Goal: Task Accomplishment & Management: Manage account settings

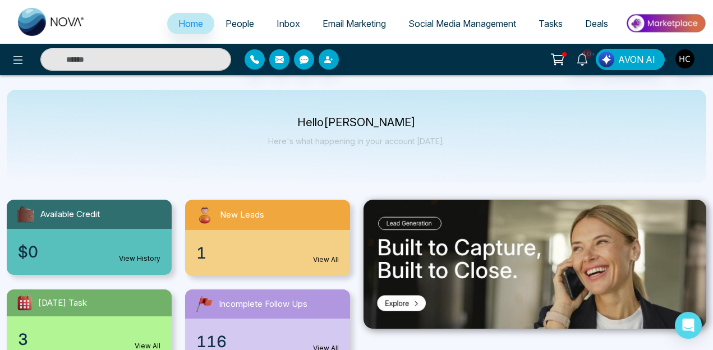
select select "*"
click at [277, 29] on link "Inbox" at bounding box center [288, 23] width 46 height 21
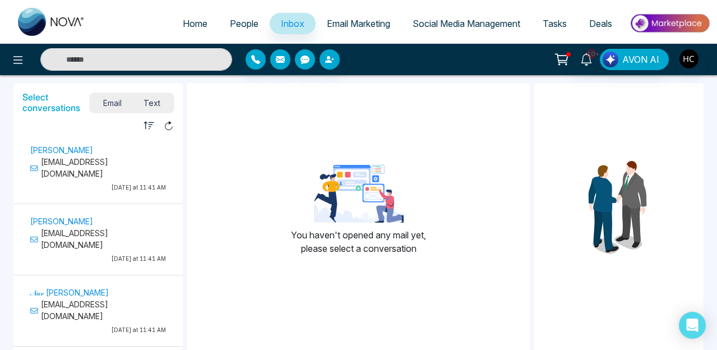
click at [238, 26] on span "People" at bounding box center [244, 23] width 29 height 11
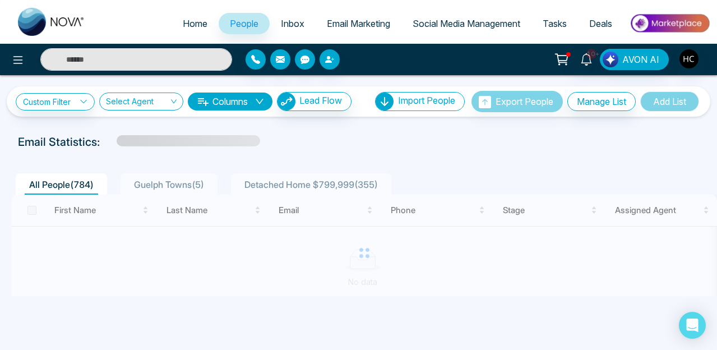
click at [281, 24] on span "Inbox" at bounding box center [293, 23] width 24 height 11
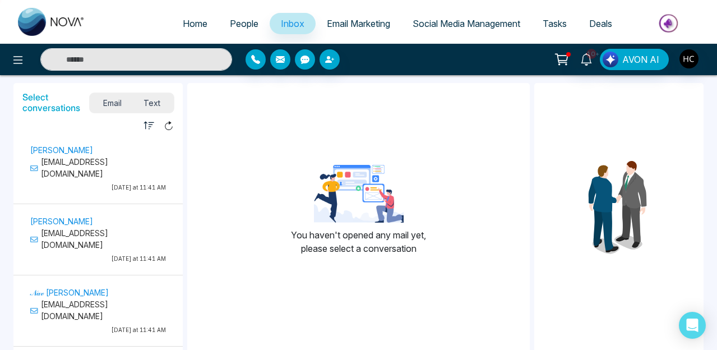
click at [124, 168] on p "[EMAIL_ADDRESS][DOMAIN_NAME]" at bounding box center [98, 168] width 136 height 24
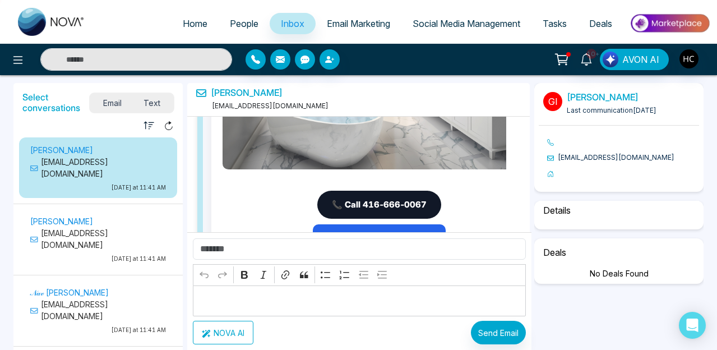
select select "****"
select select "**********"
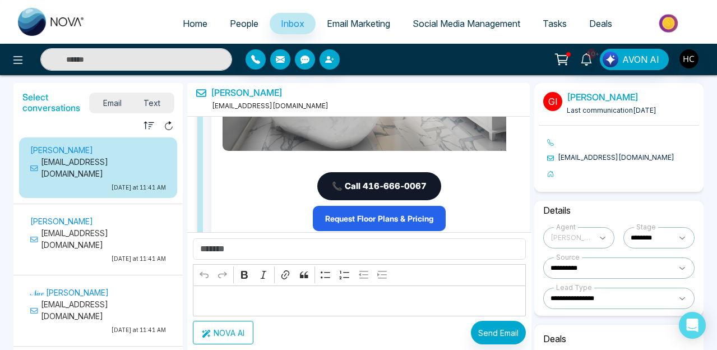
click at [159, 100] on span "Text" at bounding box center [151, 102] width 39 height 15
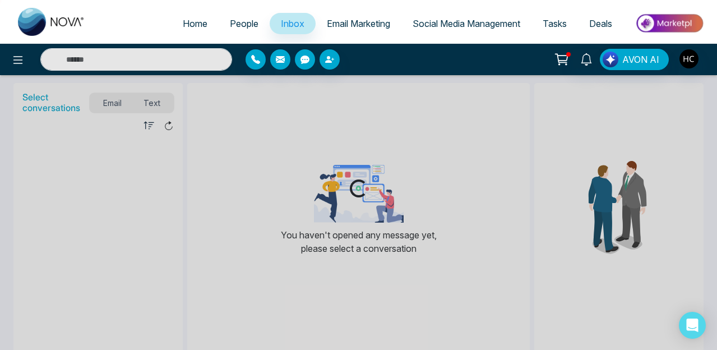
click at [239, 13] on link "People" at bounding box center [244, 23] width 51 height 21
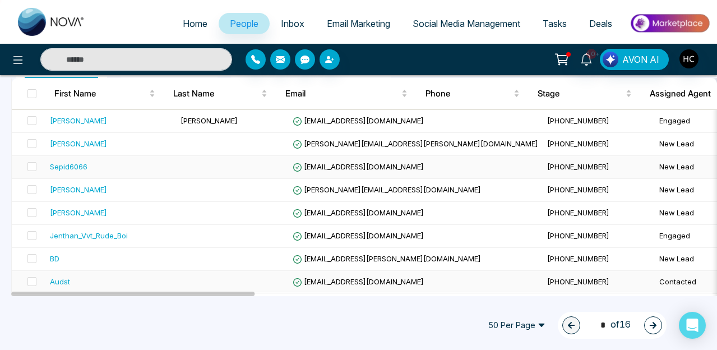
scroll to position [1085, 0]
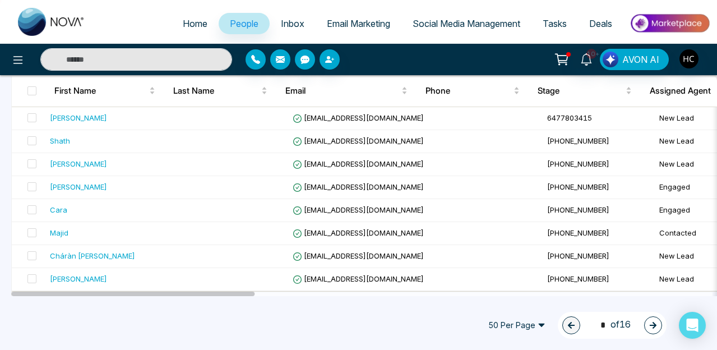
click at [648, 332] on button "button" at bounding box center [654, 325] width 18 height 18
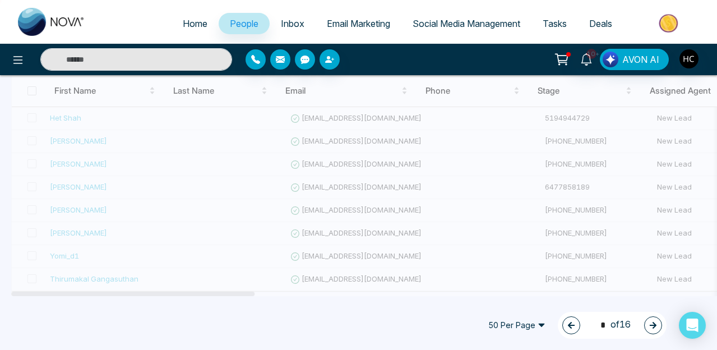
type input "*"
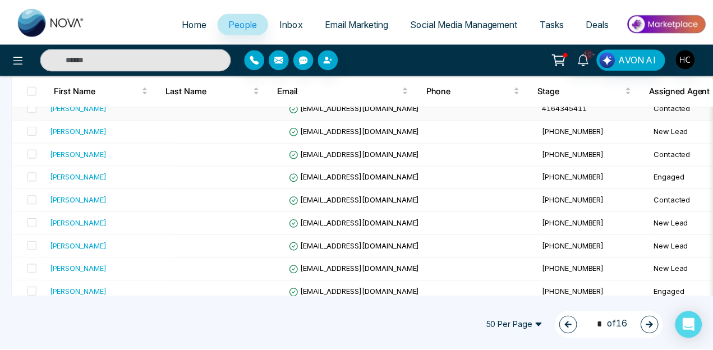
scroll to position [199, 0]
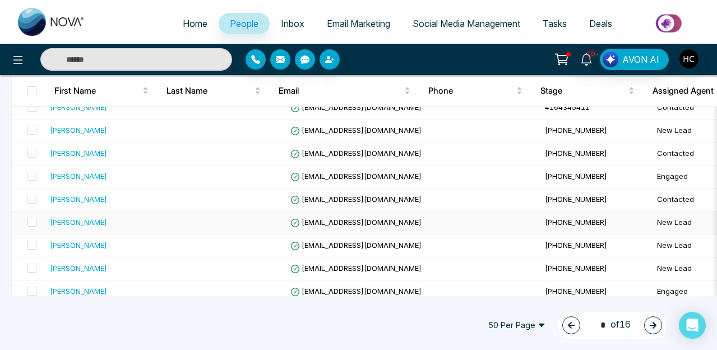
click at [103, 223] on div "[PERSON_NAME]" at bounding box center [78, 222] width 57 height 11
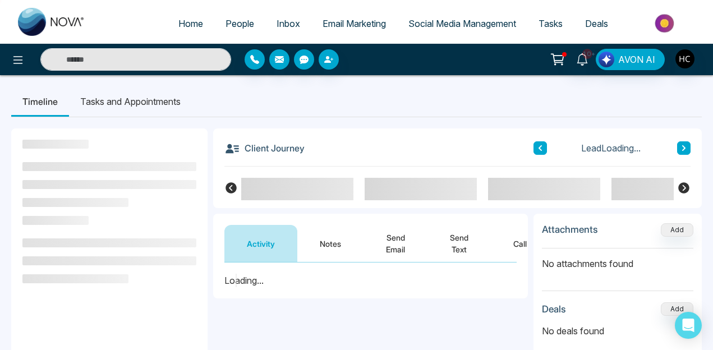
click at [330, 247] on button "Notes" at bounding box center [330, 243] width 66 height 37
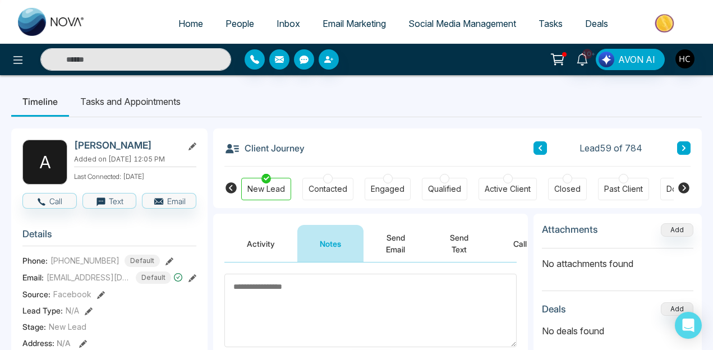
click at [691, 148] on div "Client Journey Lead 59 of 784 New Lead Contacted Engaged Qualified Active Clien…" at bounding box center [457, 168] width 489 height 80
click at [678, 148] on button at bounding box center [683, 147] width 13 height 13
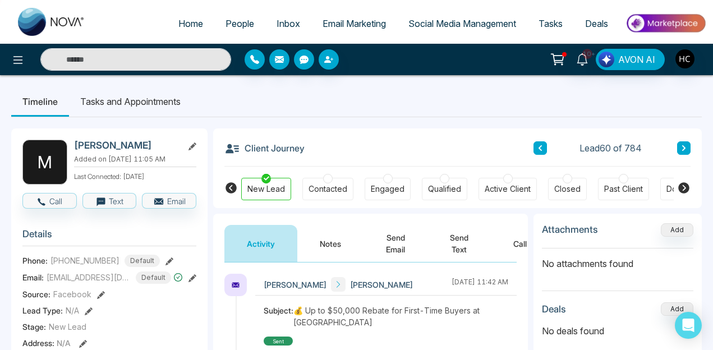
scroll to position [19, 0]
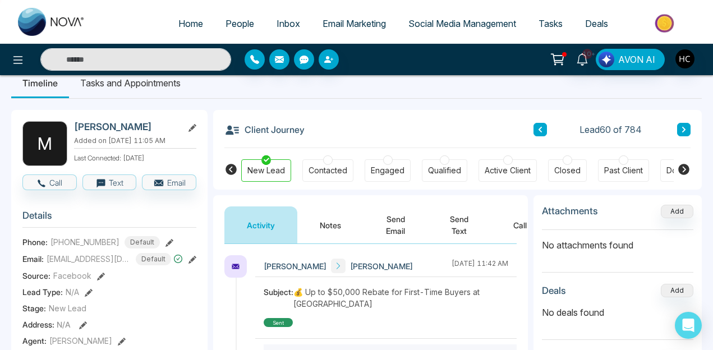
click at [688, 130] on button at bounding box center [683, 129] width 13 height 13
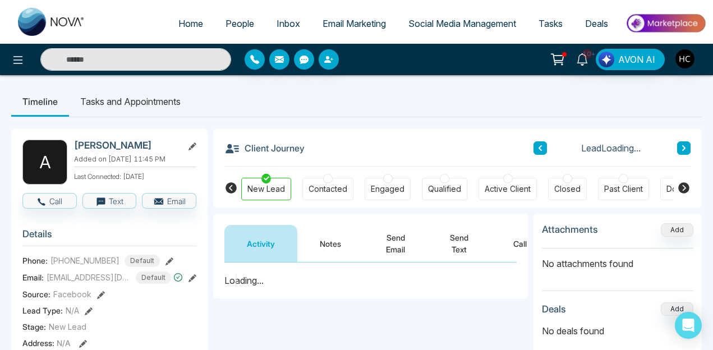
click at [240, 25] on span "People" at bounding box center [240, 23] width 29 height 11
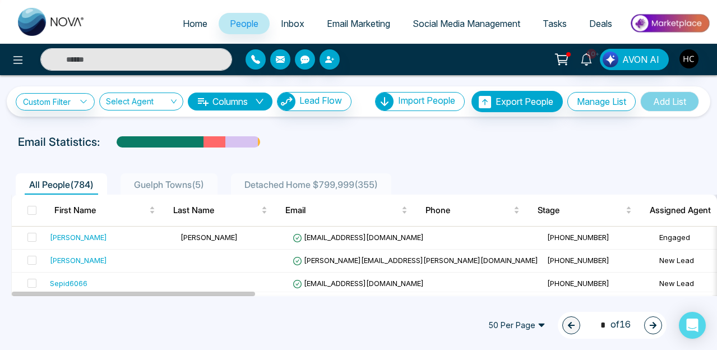
click at [544, 324] on span "50 Per Page" at bounding box center [517, 325] width 73 height 18
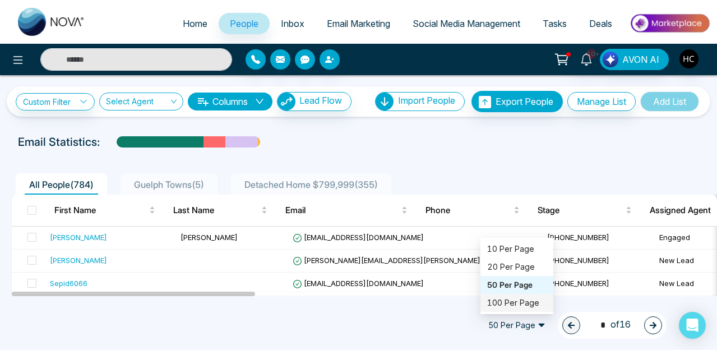
click at [530, 307] on div "100 Per Page" at bounding box center [516, 303] width 59 height 12
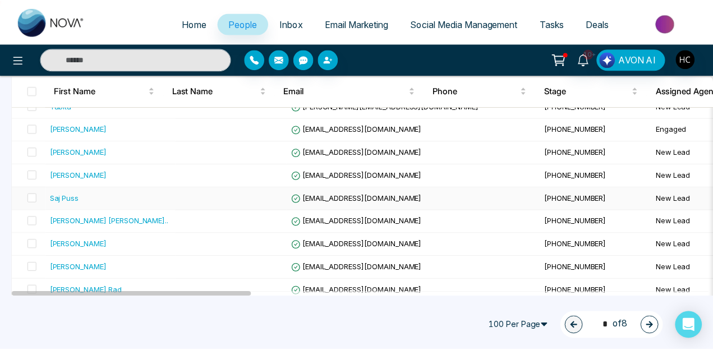
scroll to position [1674, 0]
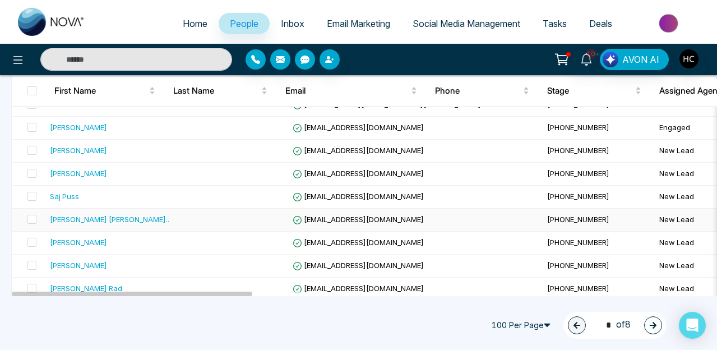
click at [88, 218] on div "[PERSON_NAME] [PERSON_NAME].." at bounding box center [109, 219] width 119 height 11
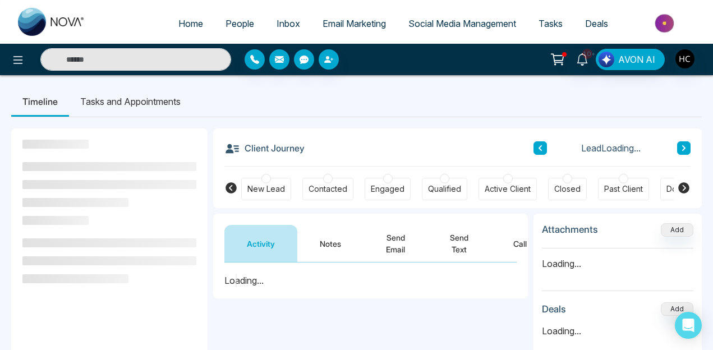
click at [341, 244] on button "Notes" at bounding box center [330, 243] width 66 height 37
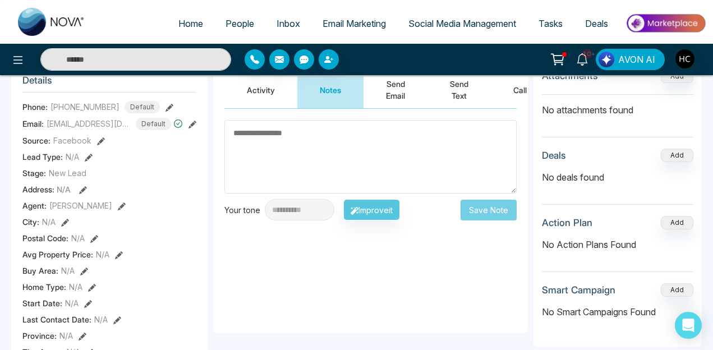
scroll to position [136, 0]
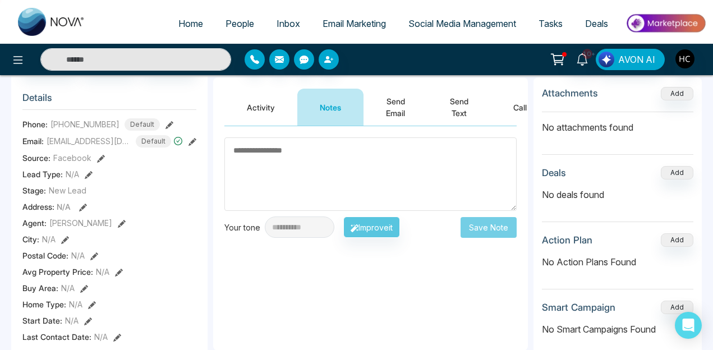
click at [274, 107] on button "Activity" at bounding box center [260, 107] width 73 height 37
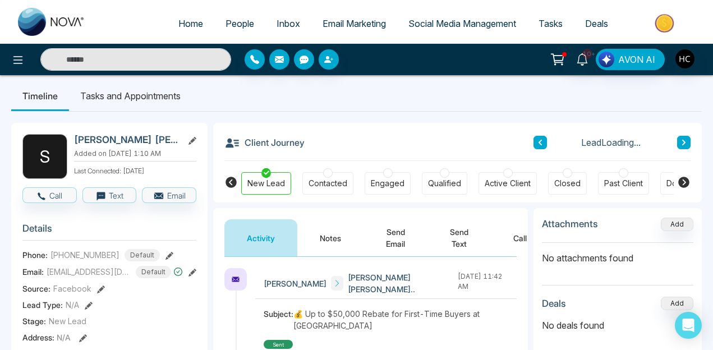
scroll to position [5, 0]
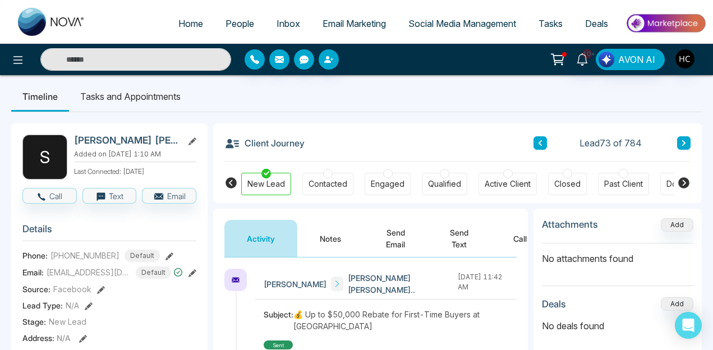
click at [341, 230] on button "Notes" at bounding box center [330, 238] width 66 height 37
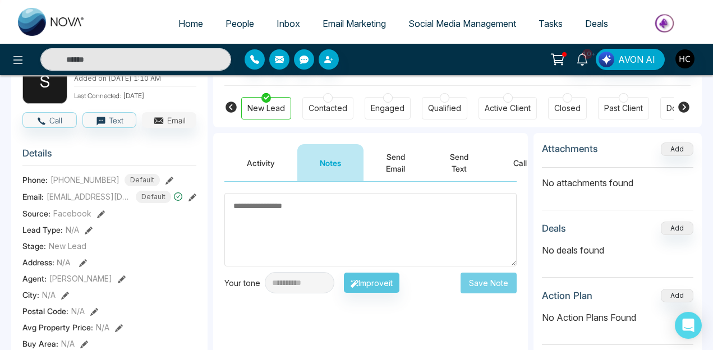
scroll to position [51, 0]
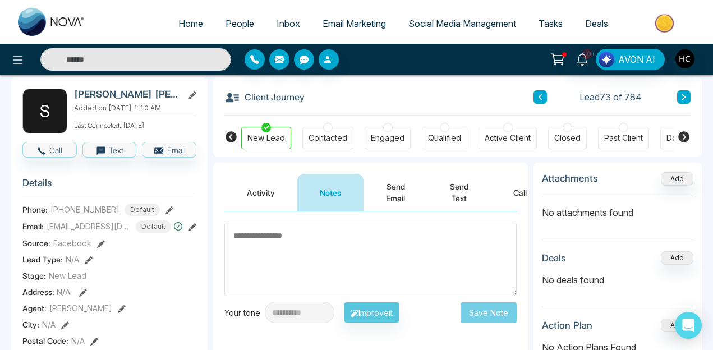
click at [266, 197] on button "Activity" at bounding box center [260, 192] width 73 height 37
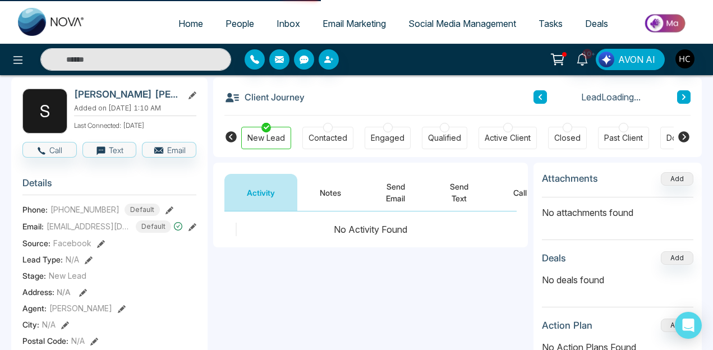
click at [335, 193] on button "Notes" at bounding box center [330, 192] width 66 height 37
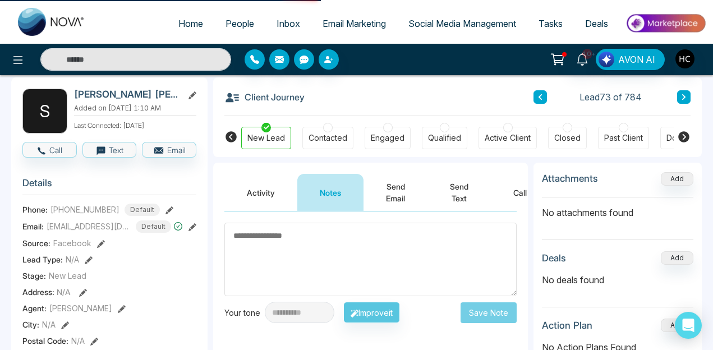
click at [319, 127] on div "Contacted" at bounding box center [327, 138] width 51 height 22
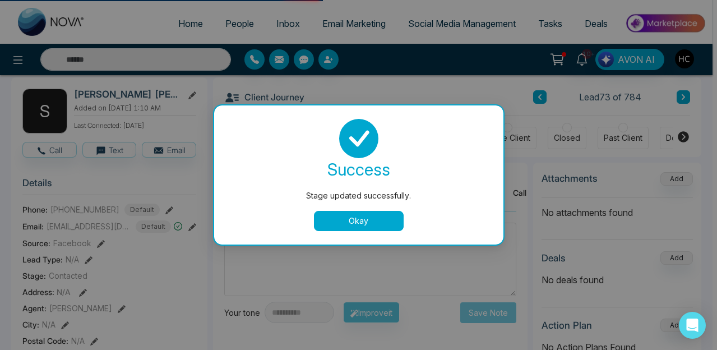
click at [384, 214] on button "Okay" at bounding box center [359, 221] width 90 height 20
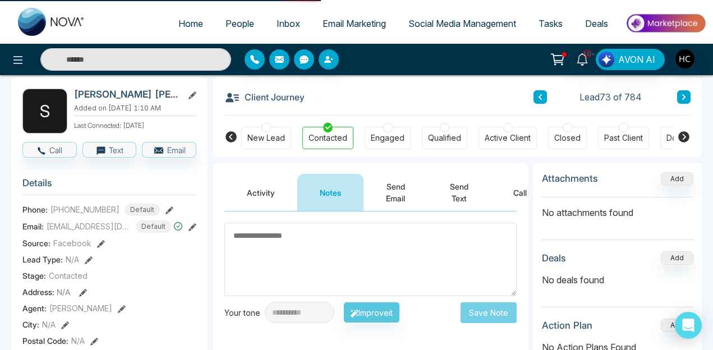
click at [348, 240] on textarea at bounding box center [370, 259] width 292 height 73
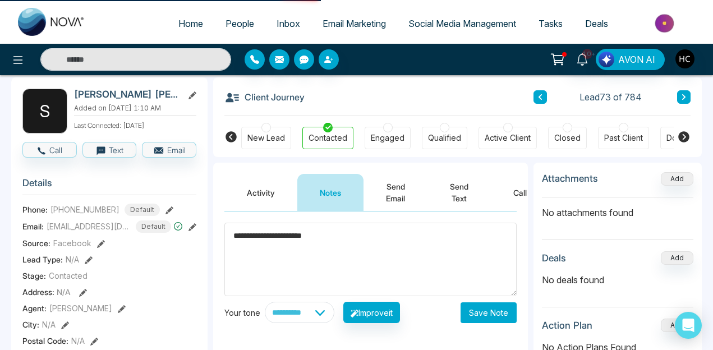
type textarea "**********"
click at [502, 312] on button "Save Note" at bounding box center [489, 312] width 56 height 21
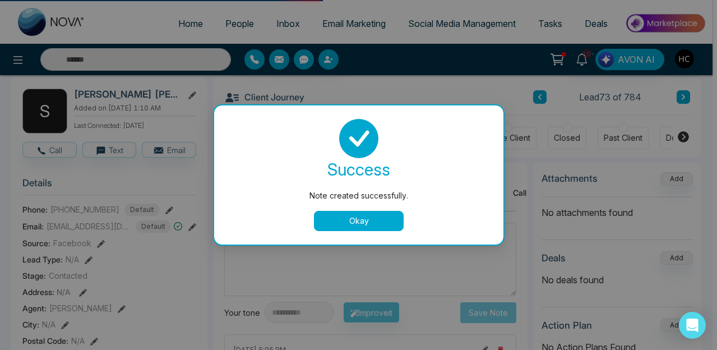
click at [685, 100] on div "Note created successfully. success Note created successfully. Okay" at bounding box center [358, 175] width 717 height 350
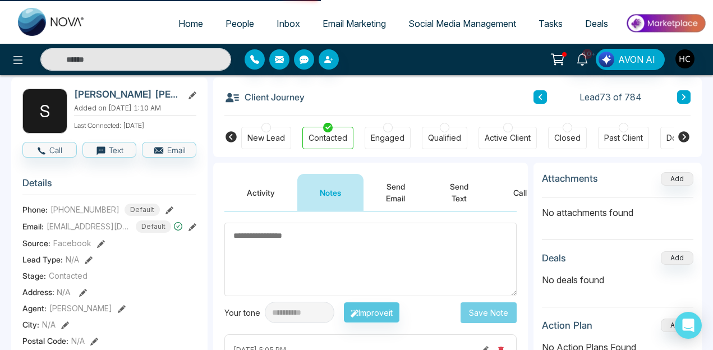
click at [685, 91] on button at bounding box center [683, 96] width 13 height 13
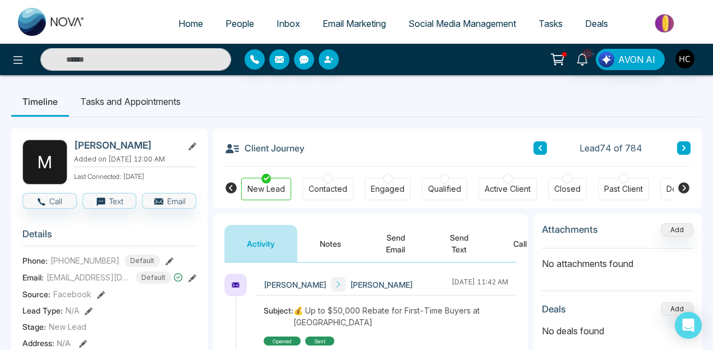
click at [349, 241] on button "Notes" at bounding box center [330, 243] width 66 height 37
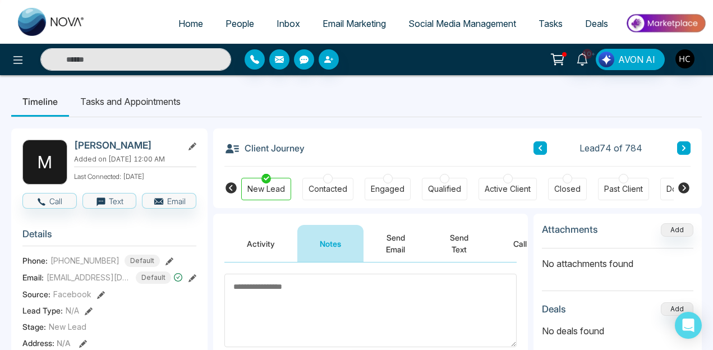
click at [689, 150] on button at bounding box center [683, 147] width 13 height 13
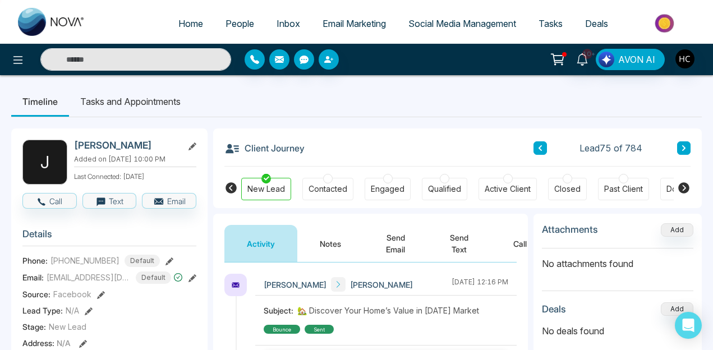
click at [337, 257] on button "Notes" at bounding box center [330, 243] width 66 height 37
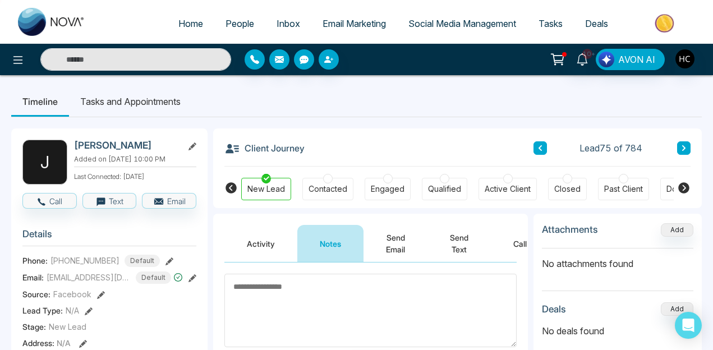
click at [677, 145] on button at bounding box center [683, 147] width 13 height 13
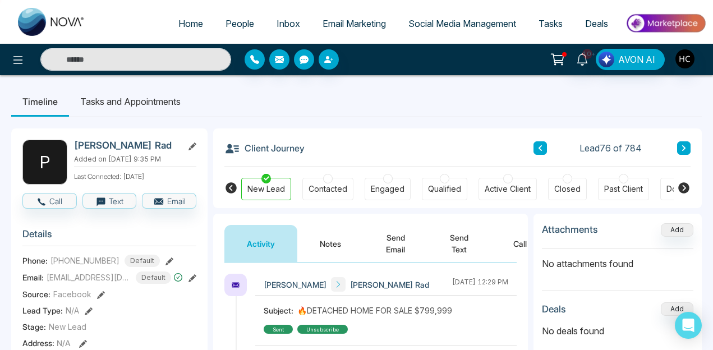
scroll to position [2, 0]
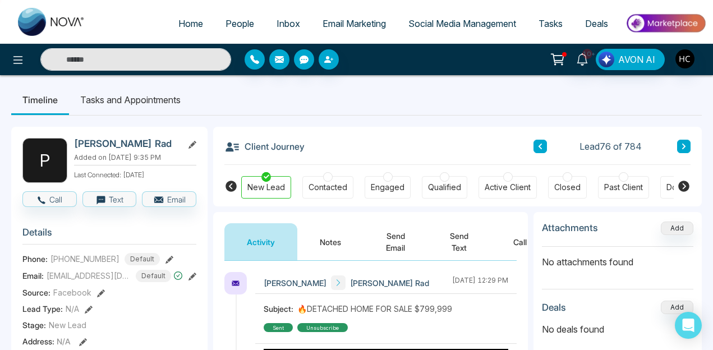
click at [321, 236] on button "Notes" at bounding box center [330, 241] width 66 height 37
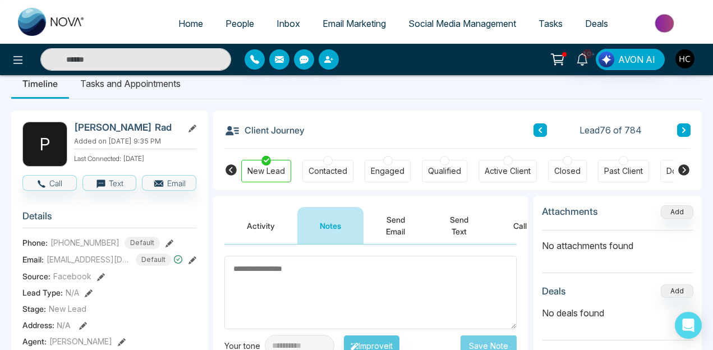
scroll to position [11, 0]
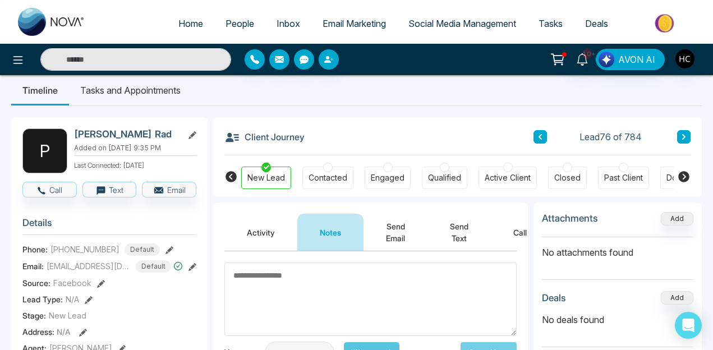
click at [679, 138] on button at bounding box center [683, 136] width 13 height 13
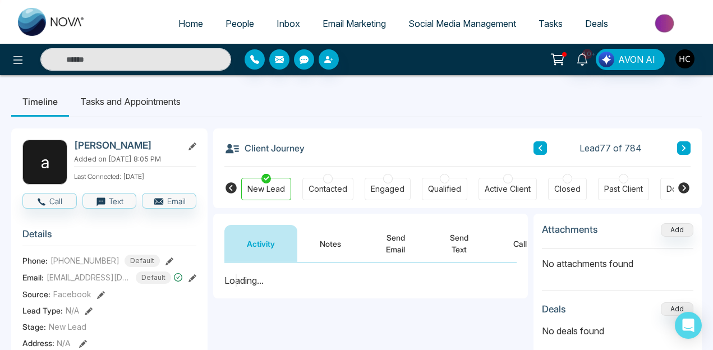
click at [327, 216] on div "Activity Notes Send Email Send Text Call" at bounding box center [370, 238] width 315 height 49
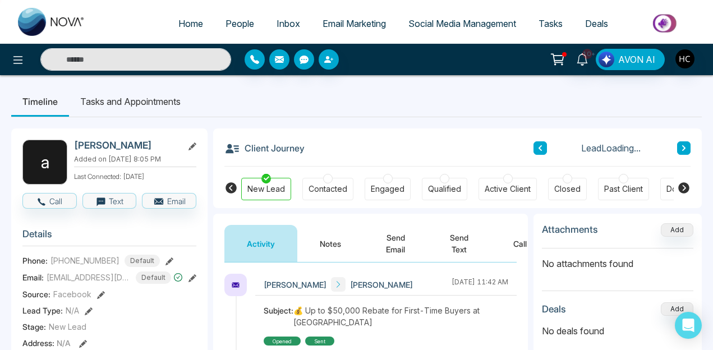
scroll to position [32, 0]
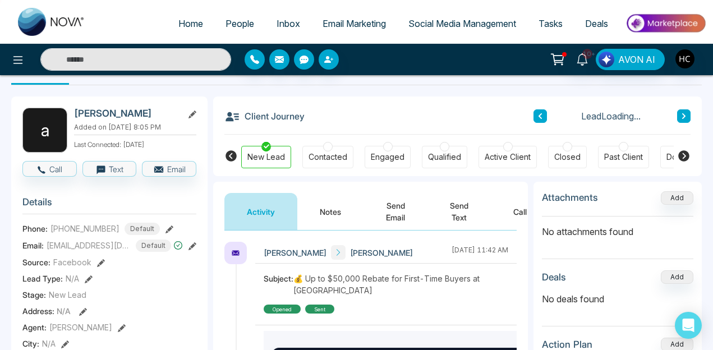
click at [327, 216] on button "Notes" at bounding box center [330, 211] width 66 height 37
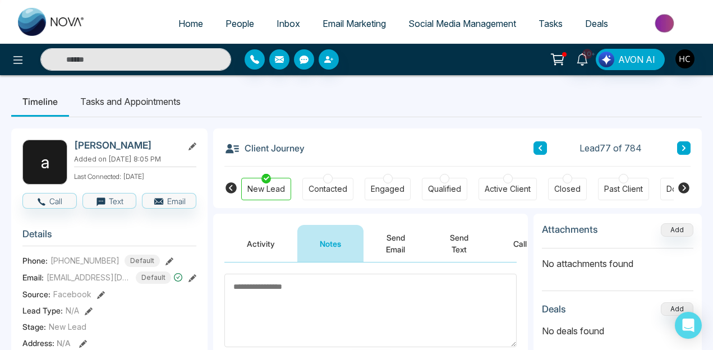
click at [85, 264] on span "[PHONE_NUMBER]" at bounding box center [84, 261] width 69 height 12
click at [119, 150] on h2 "[PERSON_NAME]" at bounding box center [126, 145] width 104 height 11
click at [121, 141] on h2 "[PERSON_NAME]" at bounding box center [126, 145] width 104 height 11
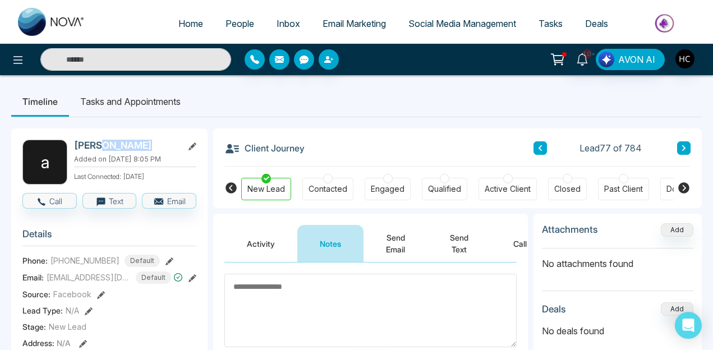
click at [121, 141] on h2 "[PERSON_NAME]" at bounding box center [126, 145] width 104 height 11
click at [684, 145] on icon at bounding box center [684, 148] width 6 height 7
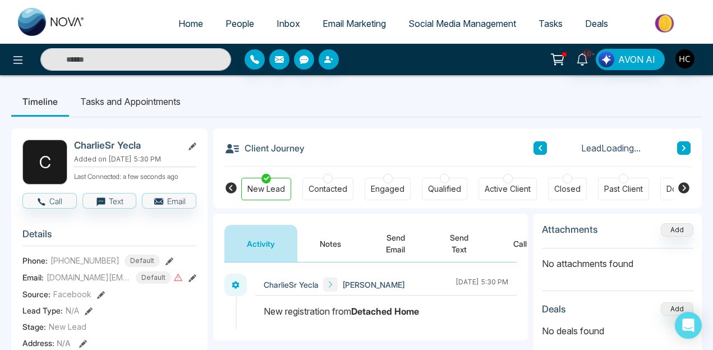
scroll to position [76, 0]
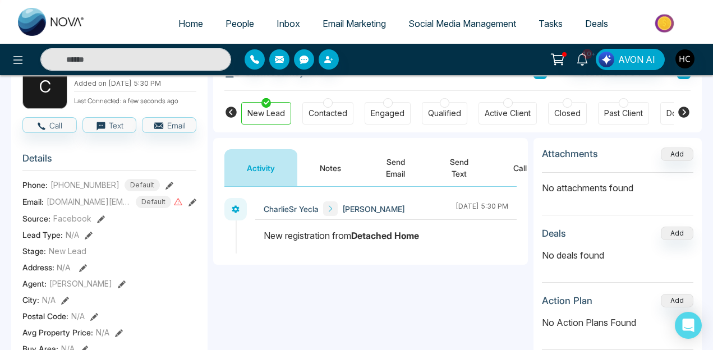
click at [333, 166] on button "Notes" at bounding box center [330, 167] width 66 height 37
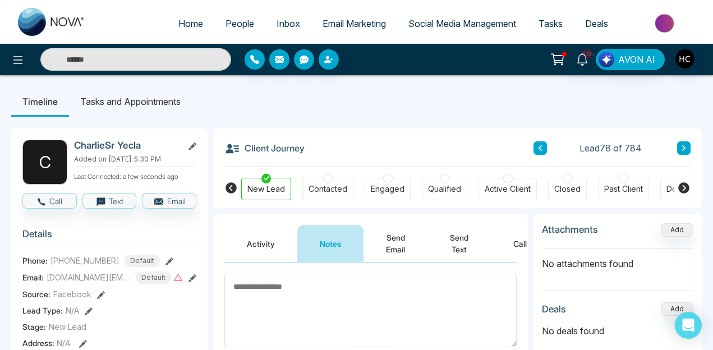
click at [679, 145] on button at bounding box center [683, 147] width 13 height 13
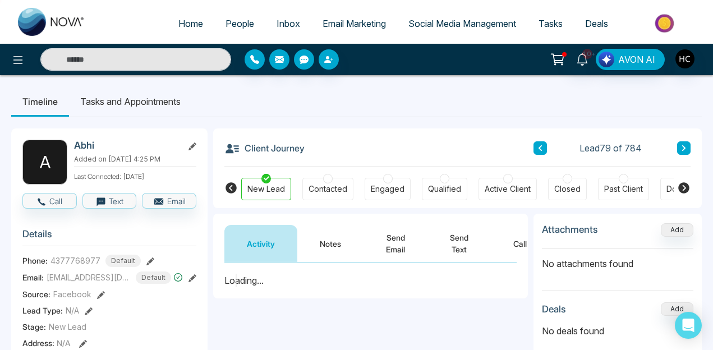
click at [338, 243] on button "Notes" at bounding box center [330, 243] width 66 height 37
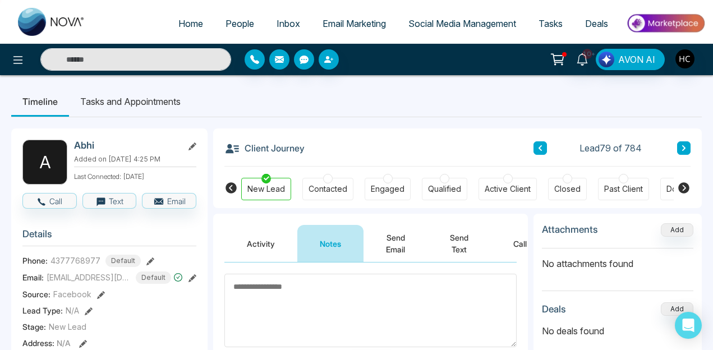
scroll to position [30, 0]
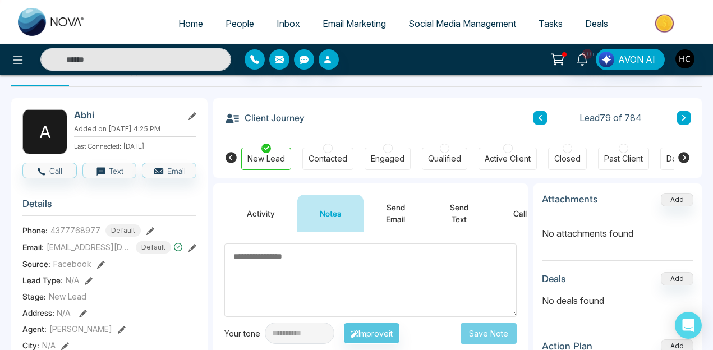
click at [252, 225] on button "Activity" at bounding box center [260, 213] width 73 height 37
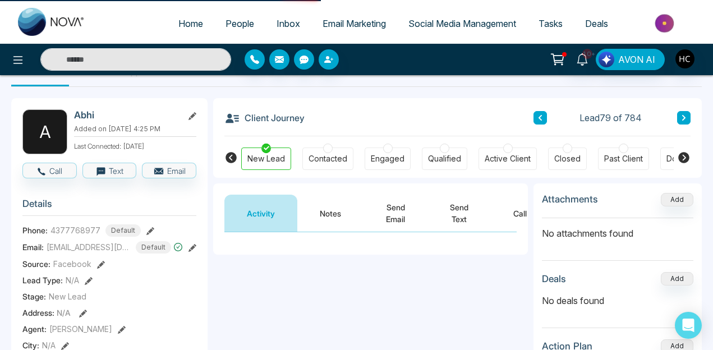
click at [335, 211] on button "Notes" at bounding box center [330, 213] width 66 height 37
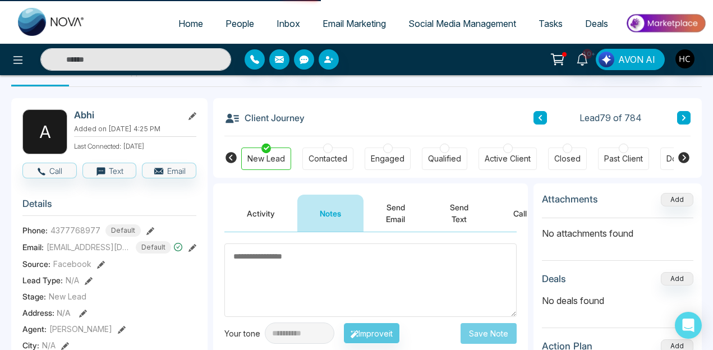
click at [392, 159] on div "Engaged" at bounding box center [388, 158] width 34 height 11
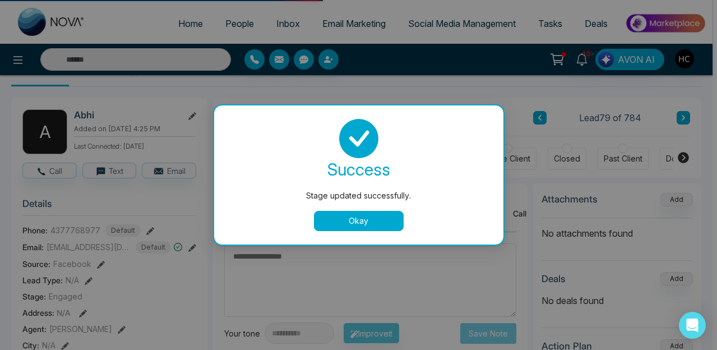
click at [351, 220] on button "Okay" at bounding box center [359, 221] width 90 height 20
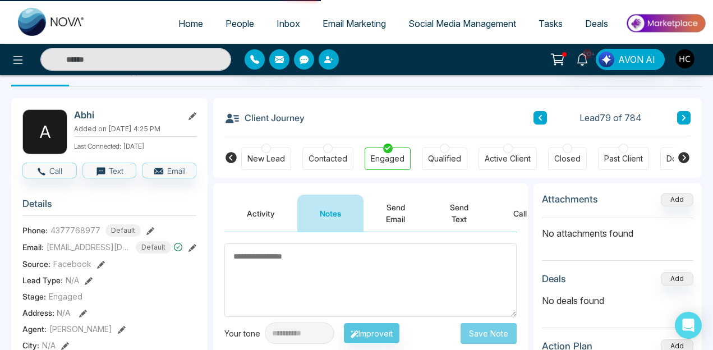
click at [303, 277] on textarea at bounding box center [370, 279] width 292 height 73
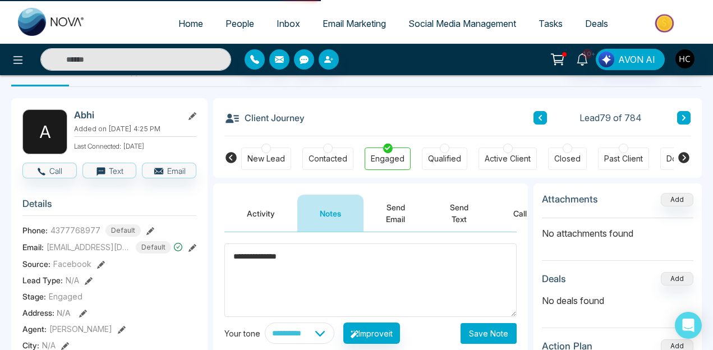
type textarea "**********"
click at [499, 332] on button "Save Note" at bounding box center [489, 333] width 56 height 21
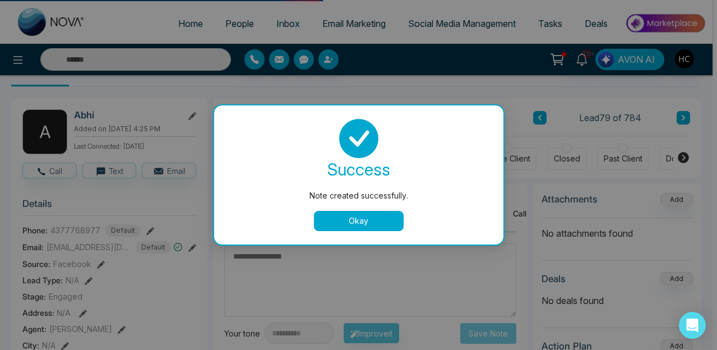
click at [385, 225] on button "Okay" at bounding box center [359, 221] width 90 height 20
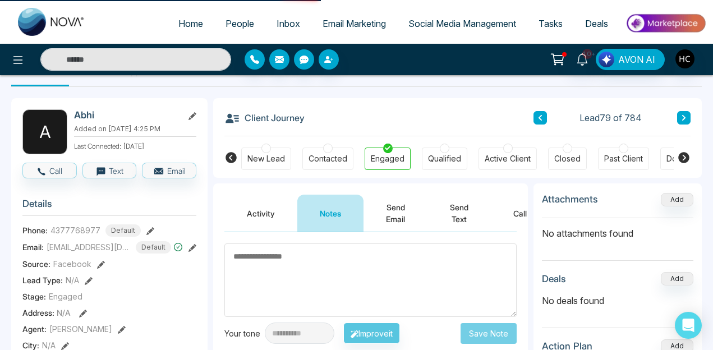
click at [689, 155] on icon at bounding box center [683, 157] width 13 height 13
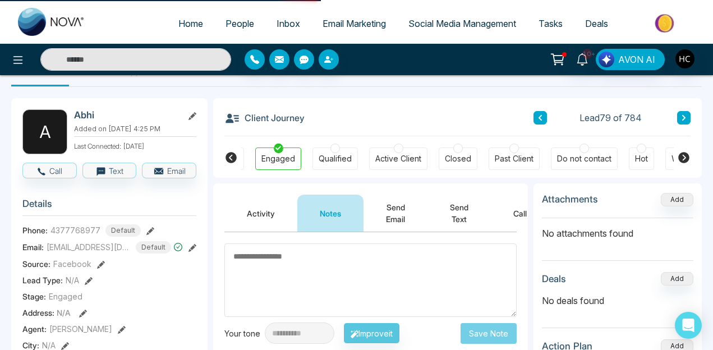
scroll to position [0, 216]
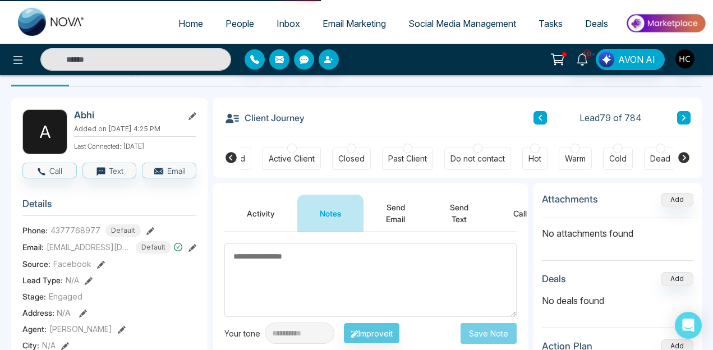
click at [689, 155] on icon at bounding box center [683, 157] width 13 height 13
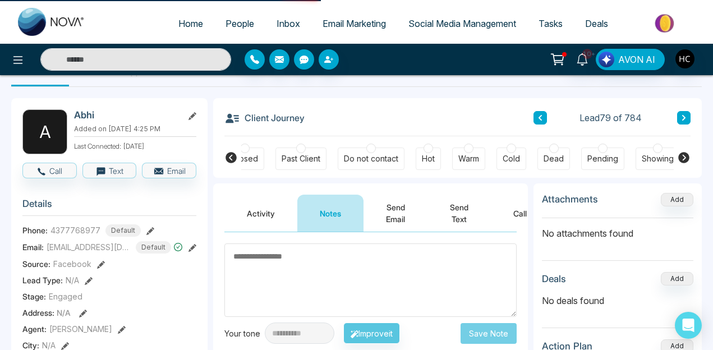
scroll to position [0, 396]
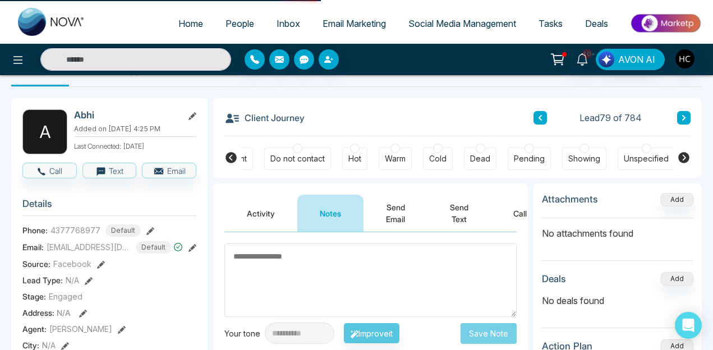
click at [233, 158] on icon at bounding box center [231, 157] width 11 height 11
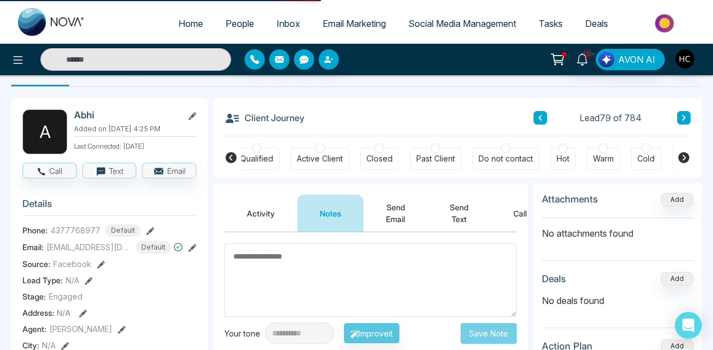
scroll to position [0, 180]
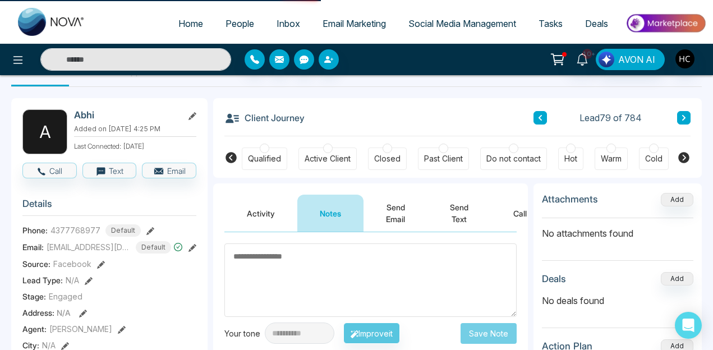
click at [228, 157] on icon at bounding box center [231, 157] width 11 height 11
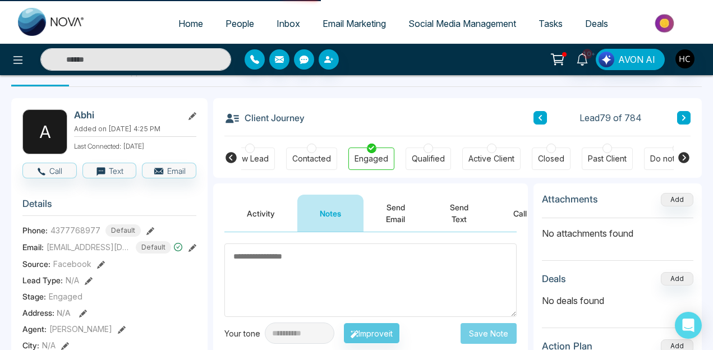
scroll to position [0, 0]
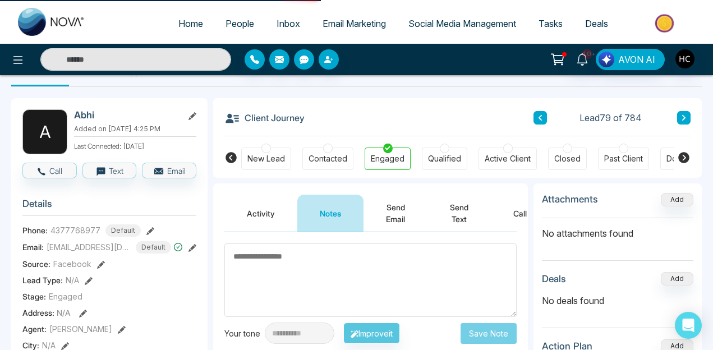
click at [679, 123] on button at bounding box center [683, 117] width 13 height 13
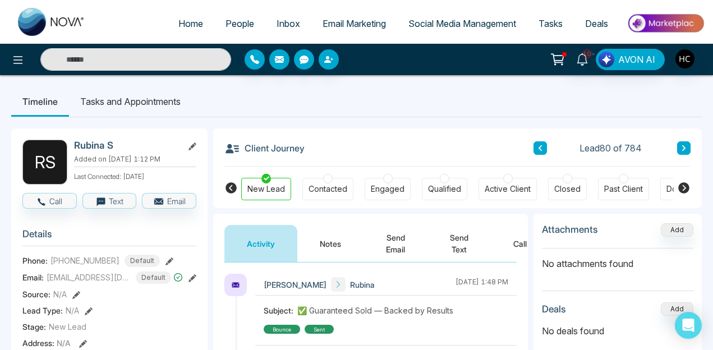
click at [330, 241] on button "Notes" at bounding box center [330, 243] width 66 height 37
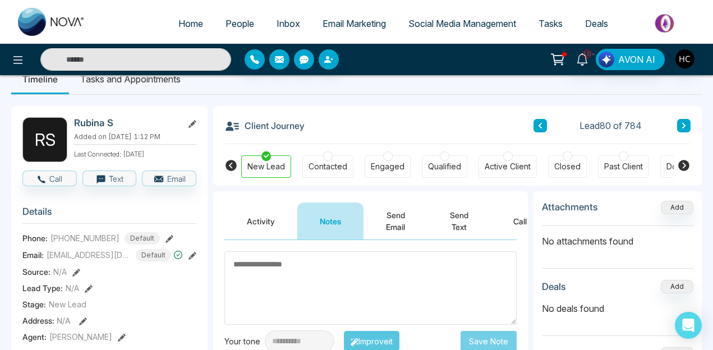
scroll to position [18, 0]
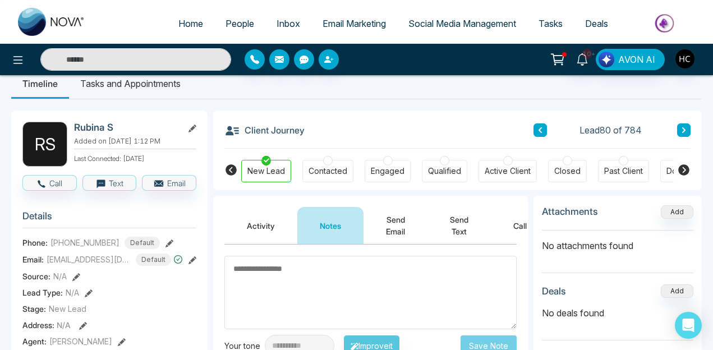
click at [691, 126] on div "Client Journey Lead 80 of 784 New Lead Contacted Engaged Qualified Active Clien…" at bounding box center [457, 151] width 489 height 80
click at [684, 127] on icon at bounding box center [684, 130] width 6 height 7
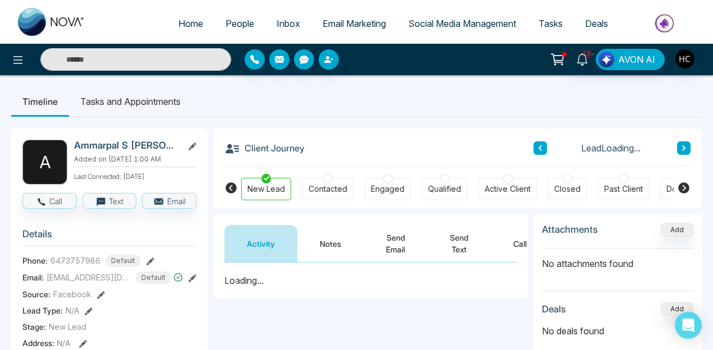
click at [332, 242] on button "Notes" at bounding box center [330, 243] width 66 height 37
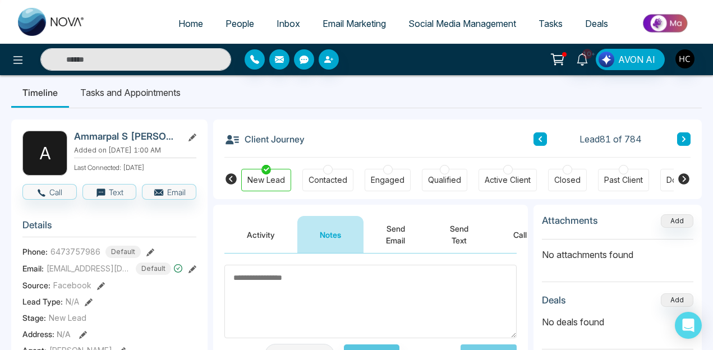
scroll to position [1, 0]
